Goal: Check status: Check status

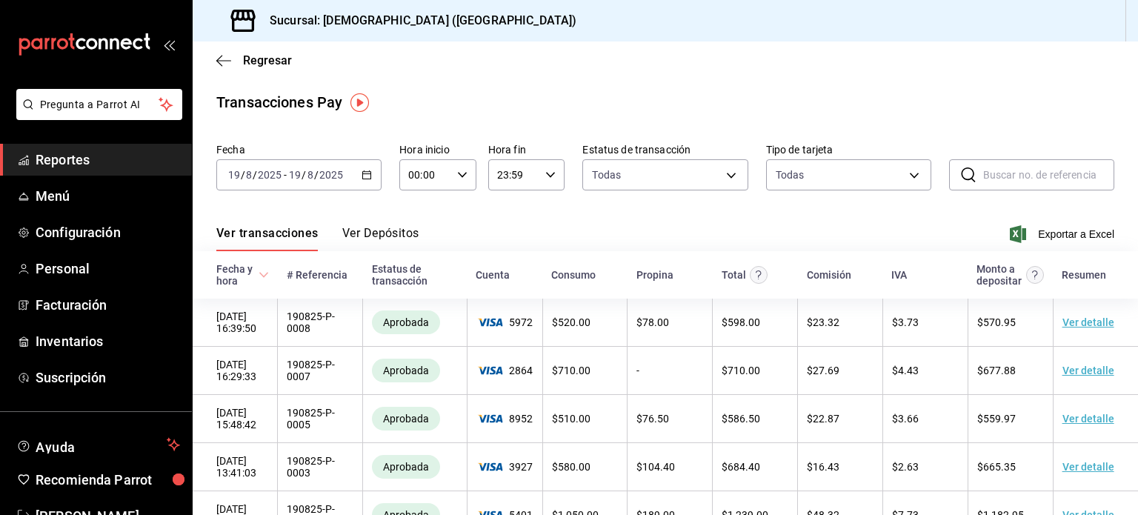
click at [56, 161] on span "Reportes" at bounding box center [108, 160] width 144 height 20
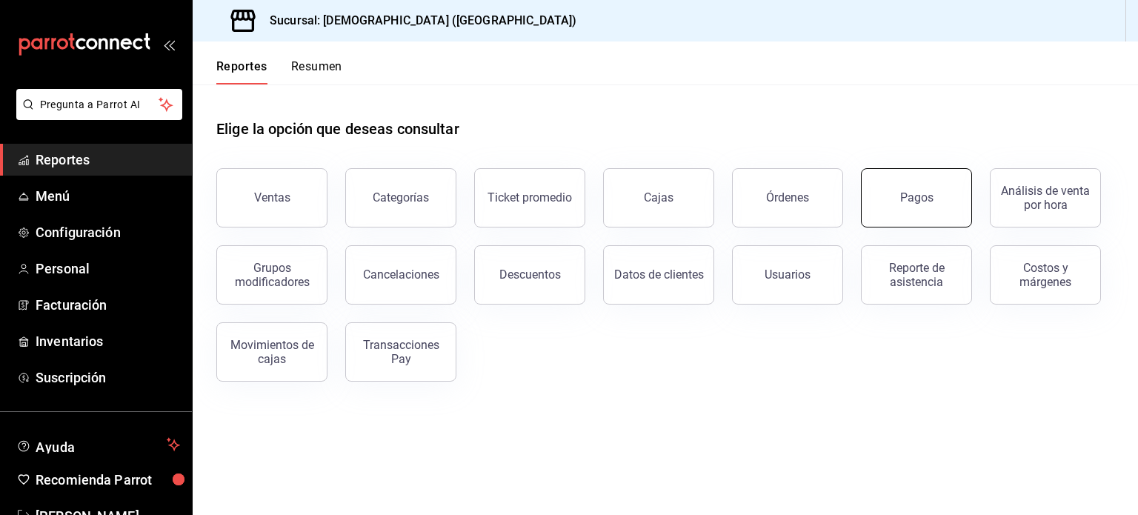
click at [943, 198] on button "Pagos" at bounding box center [916, 197] width 111 height 59
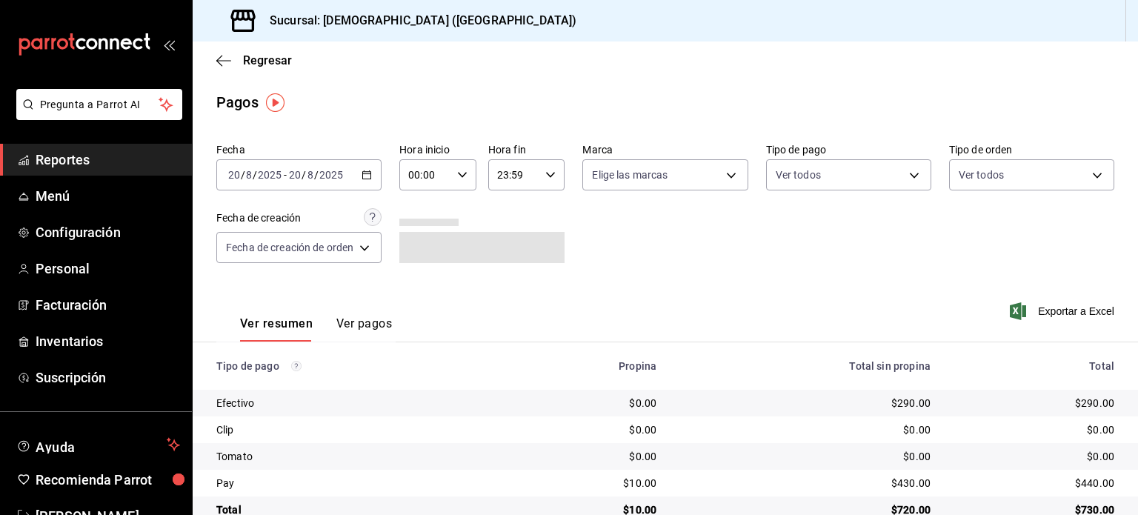
click at [368, 173] on icon "button" at bounding box center [367, 175] width 10 height 10
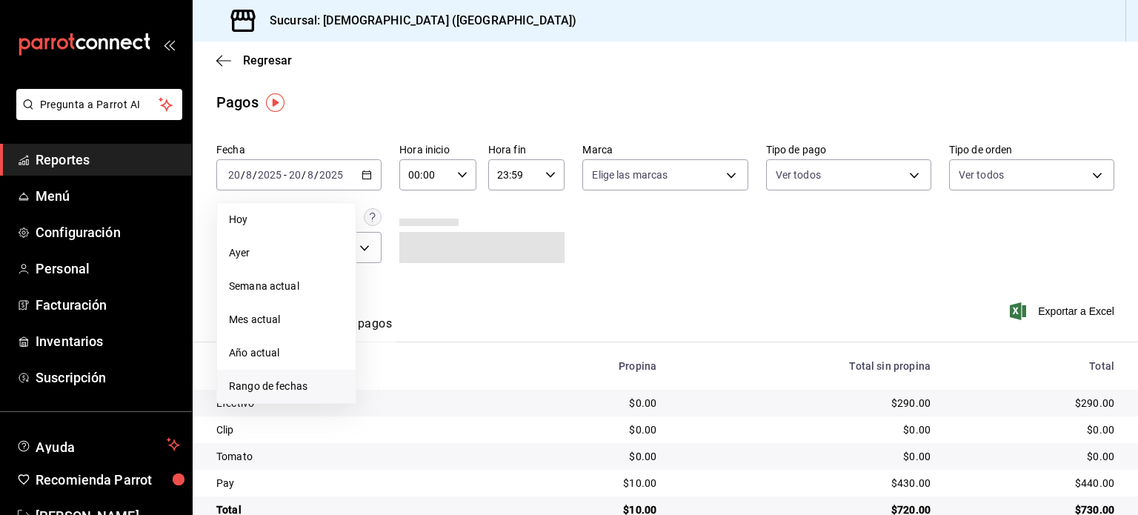
click at [286, 384] on span "Rango de fechas" at bounding box center [286, 387] width 115 height 16
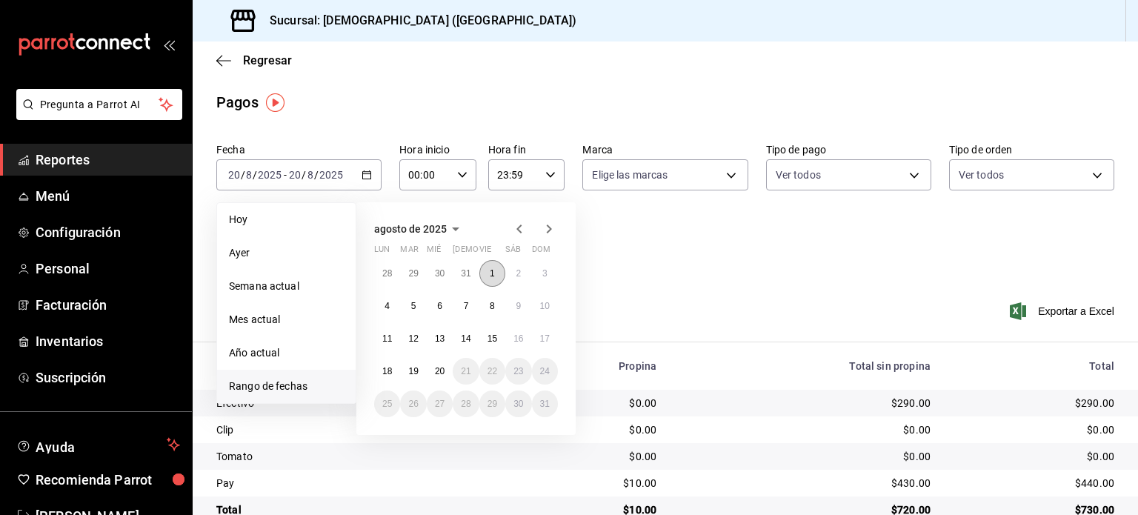
click at [486, 267] on button "1" at bounding box center [492, 273] width 26 height 27
click at [412, 371] on abbr "19" at bounding box center [413, 371] width 10 height 10
